Goal: Browse casually

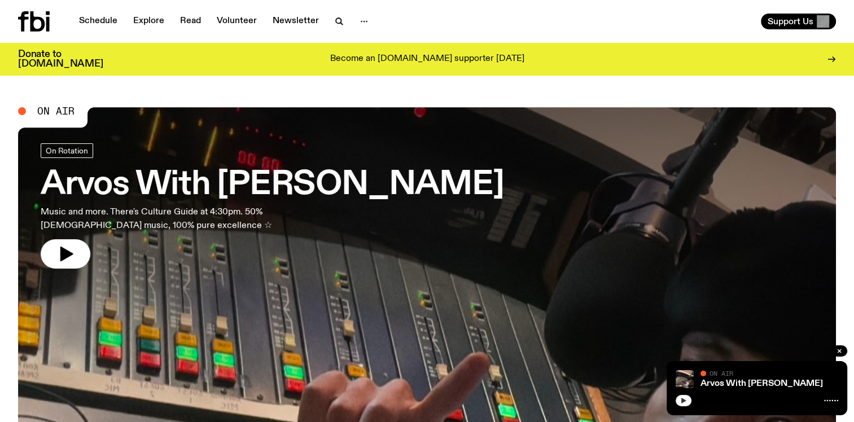
click at [682, 402] on icon "button" at bounding box center [683, 401] width 5 height 6
click at [684, 401] on icon "button" at bounding box center [683, 401] width 5 height 6
